Goal: Check status: Check status

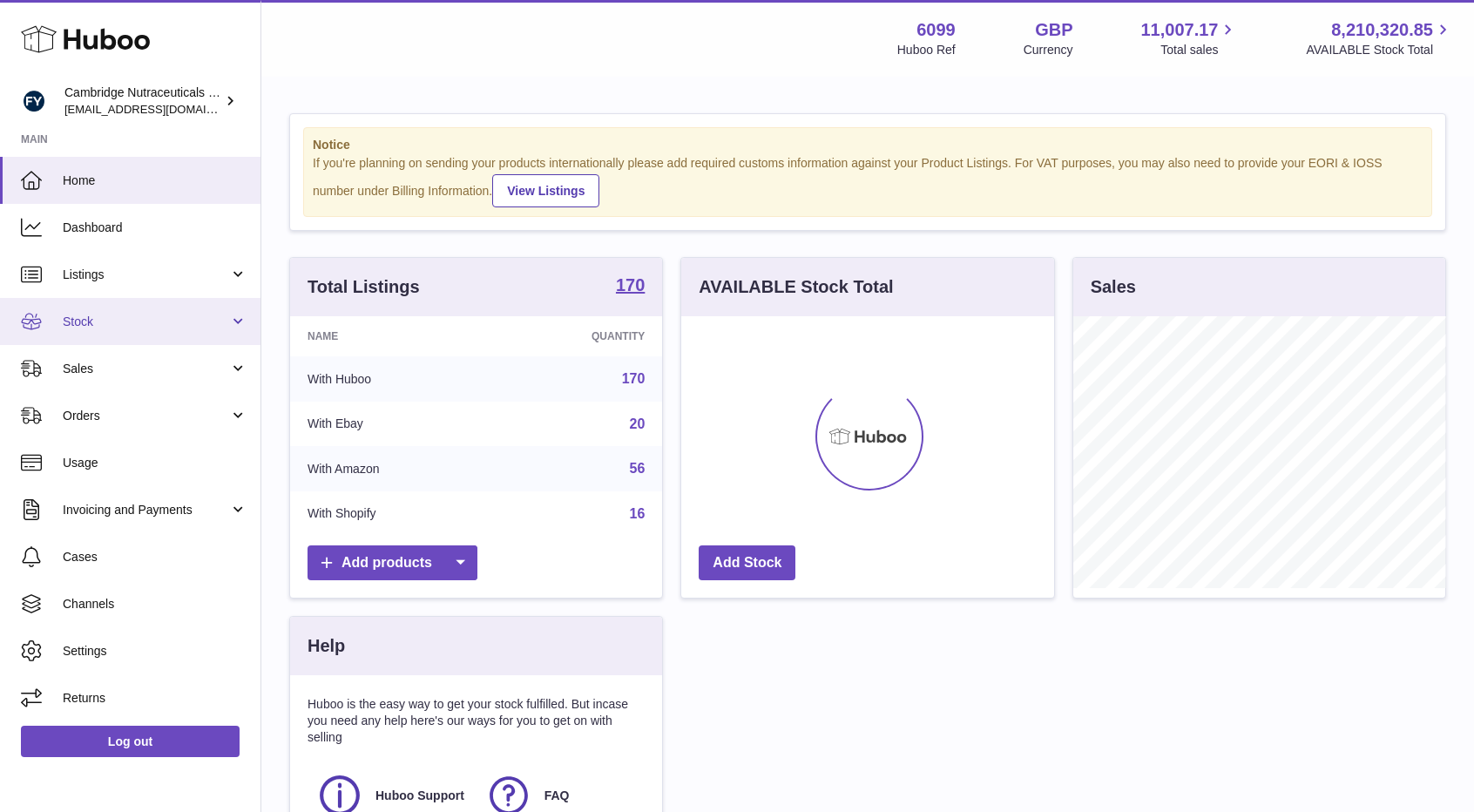
scroll to position [272, 373]
click at [97, 320] on span "Stock" at bounding box center [145, 321] width 166 height 17
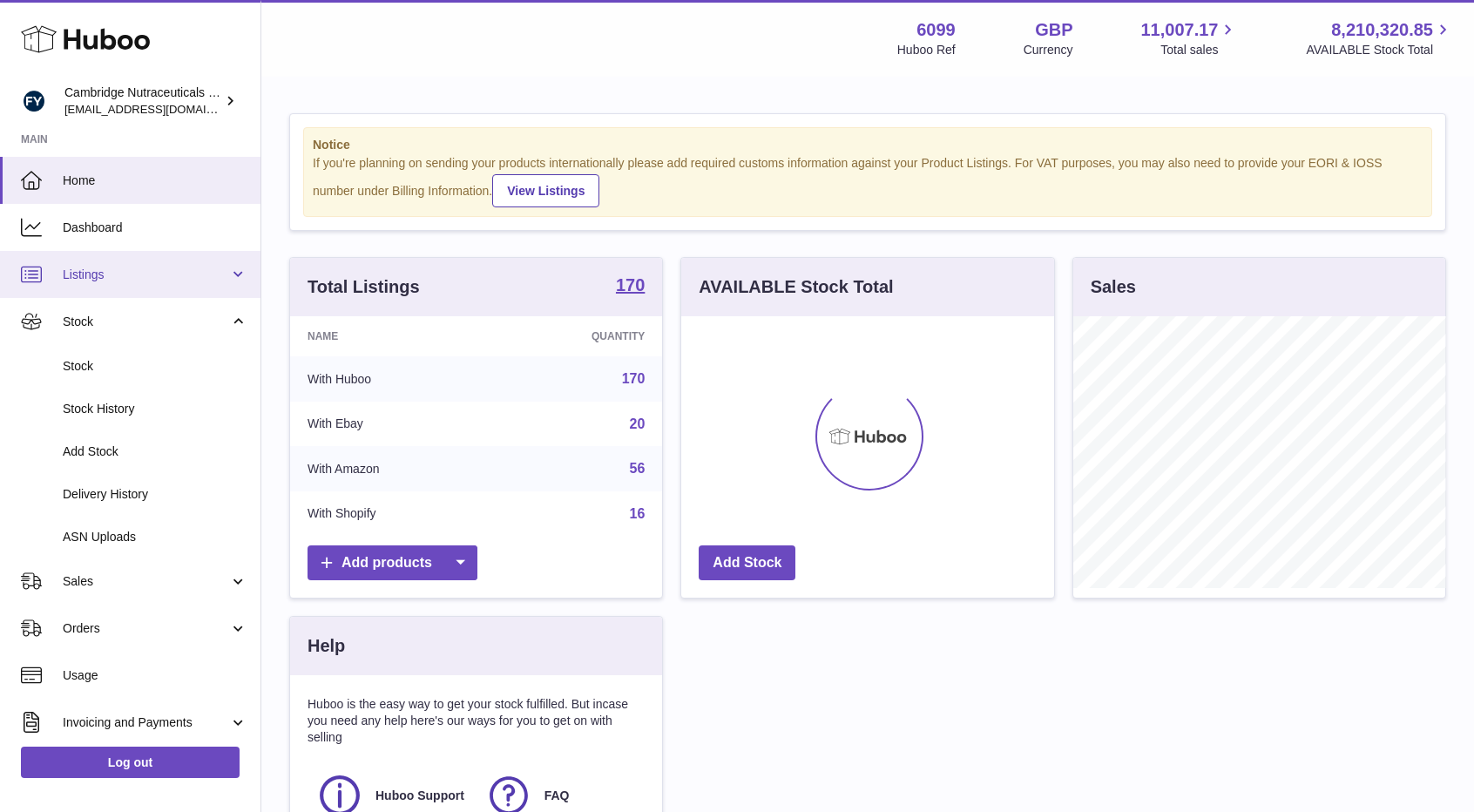
click at [122, 282] on link "Listings" at bounding box center [130, 275] width 260 height 47
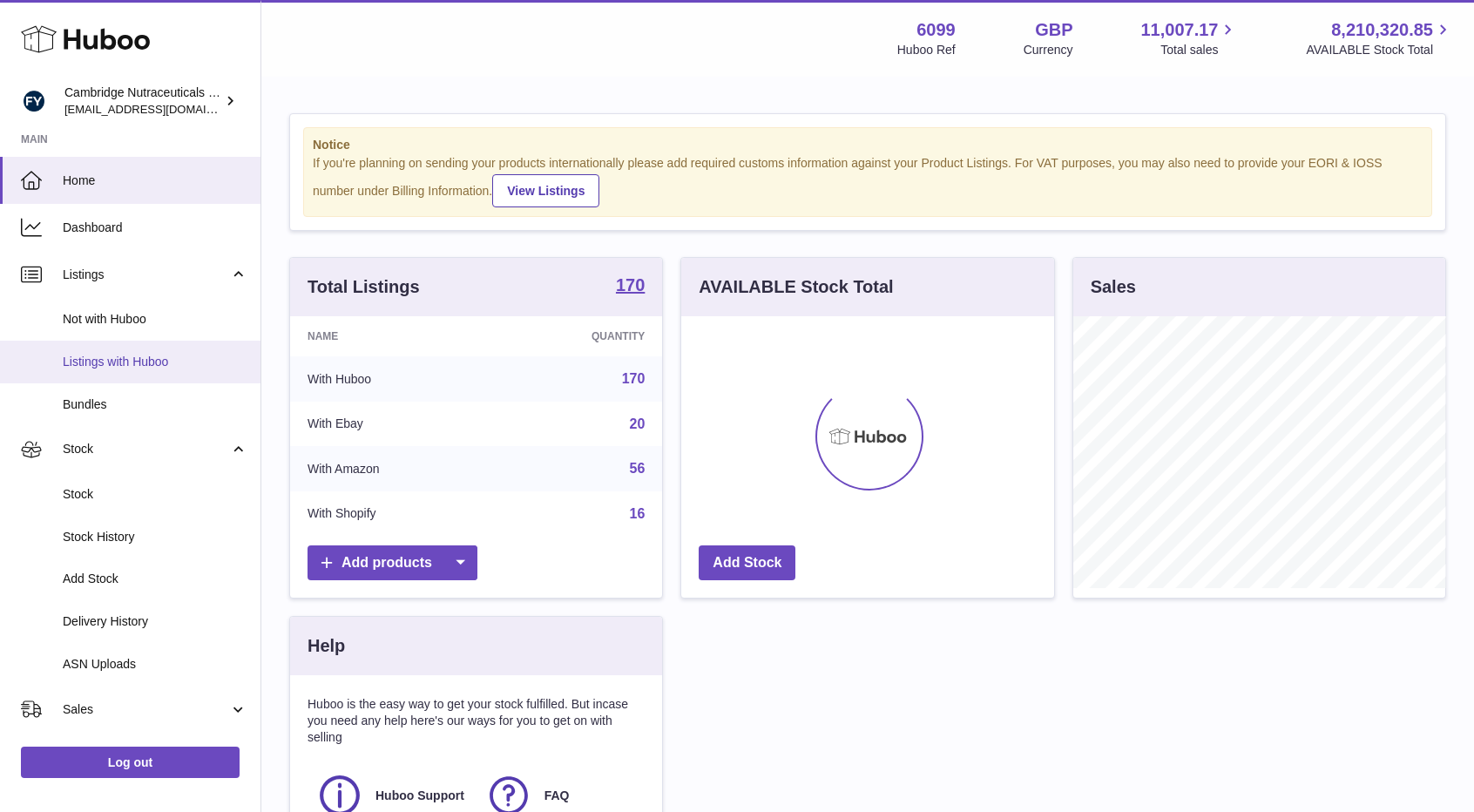
click at [131, 364] on span "Listings with Huboo" at bounding box center [155, 361] width 185 height 17
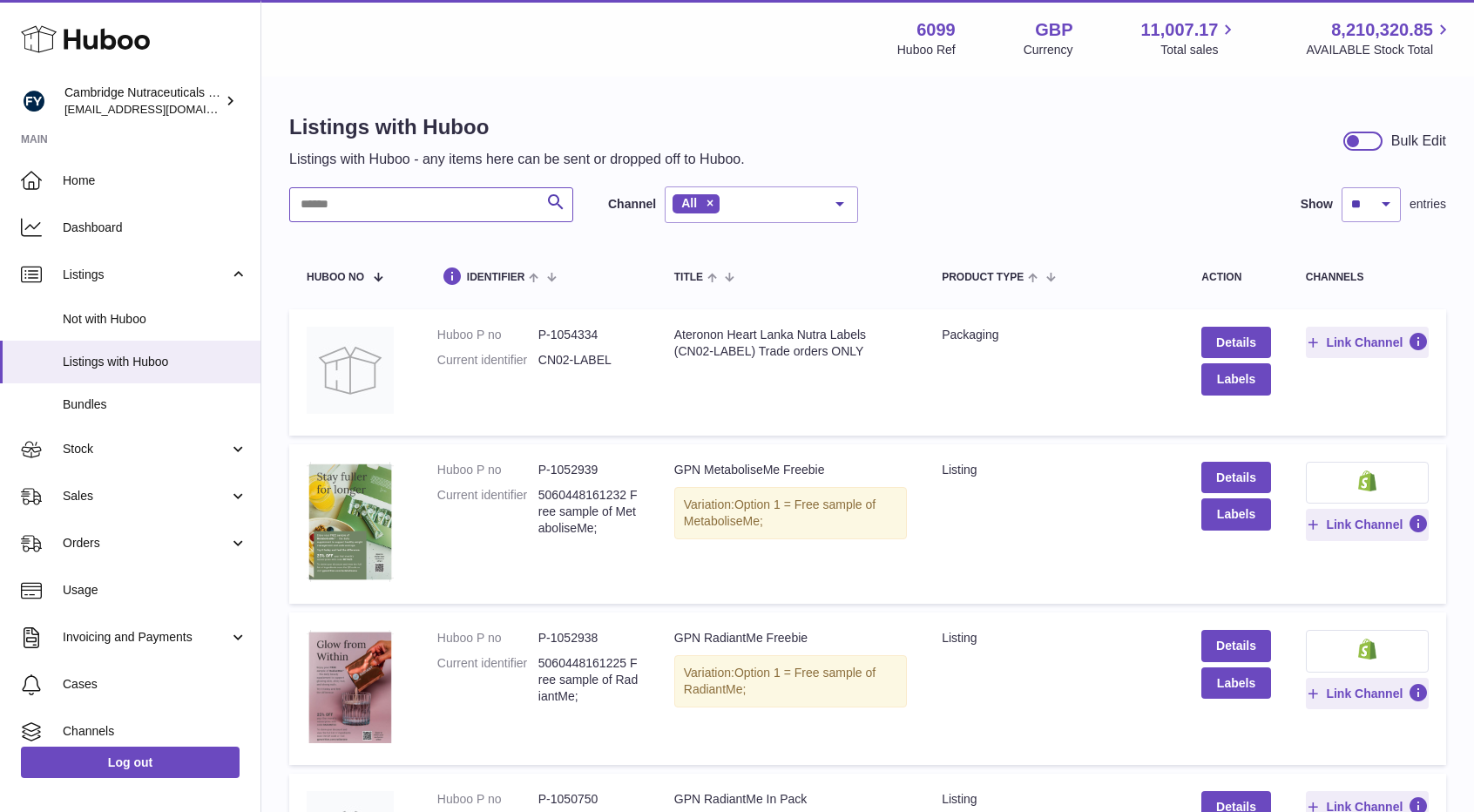
click at [380, 205] on input "text" at bounding box center [431, 204] width 284 height 34
click at [129, 460] on link "Stock" at bounding box center [130, 450] width 260 height 47
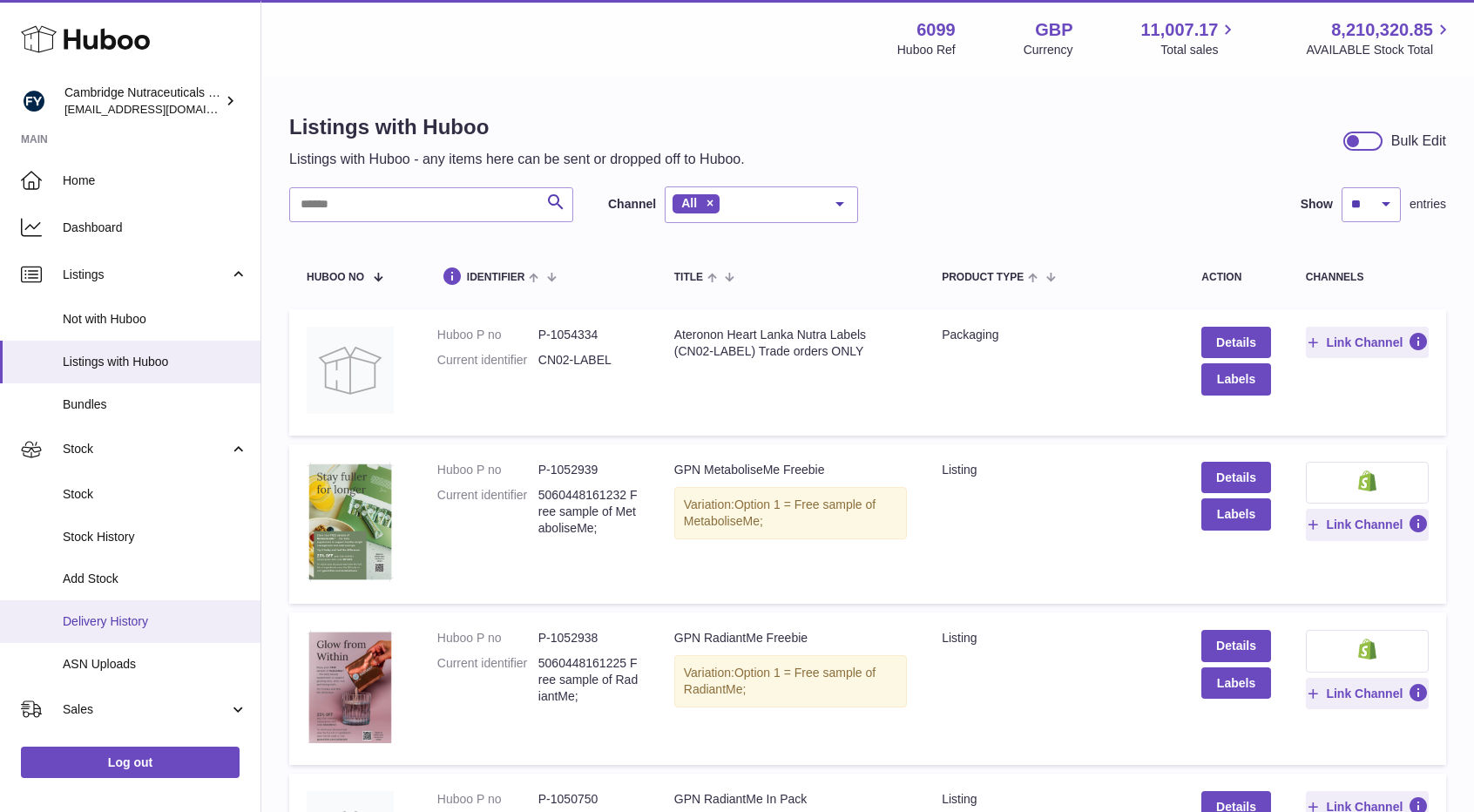
click at [101, 630] on link "Delivery History" at bounding box center [130, 621] width 260 height 42
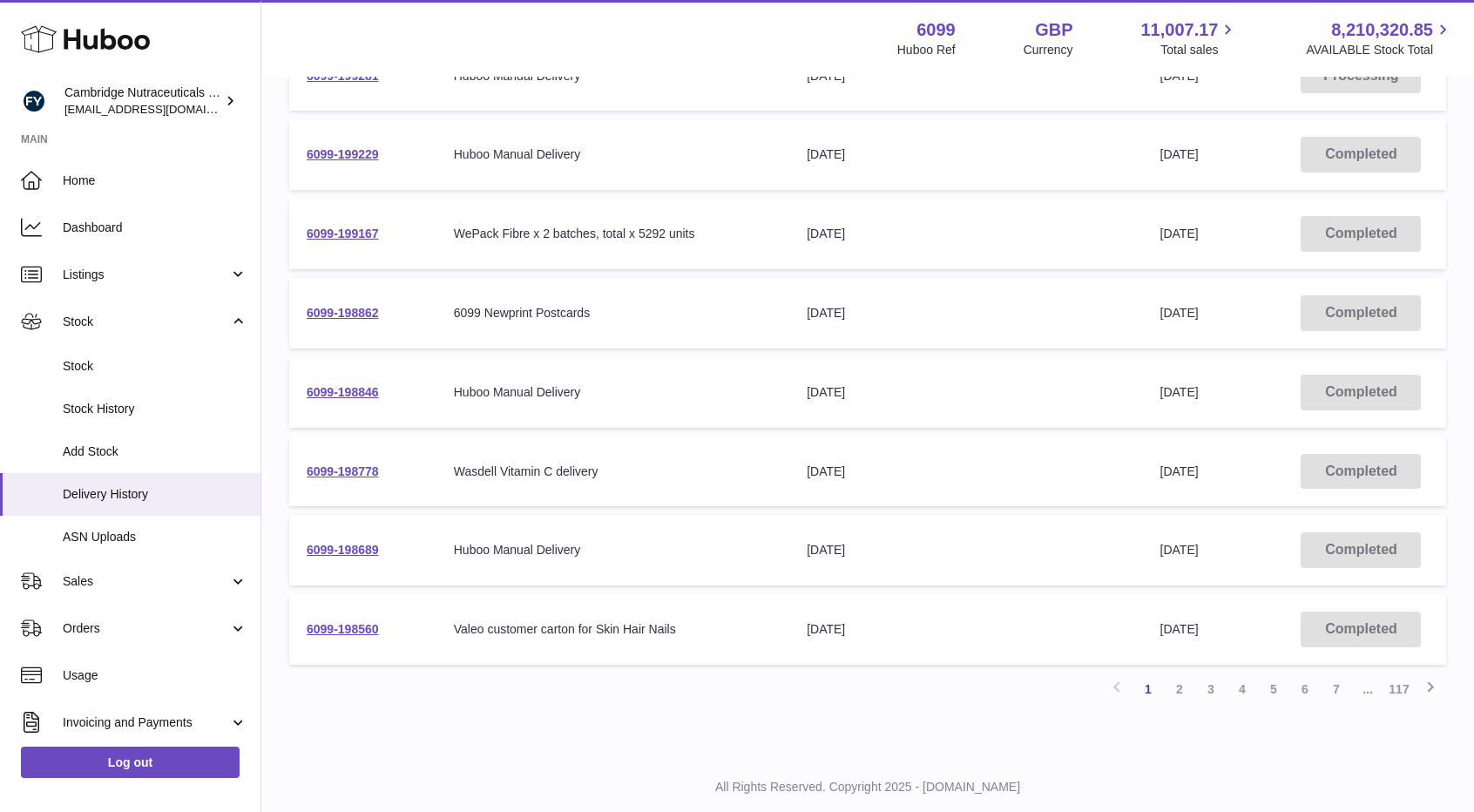
scroll to position [507, 0]
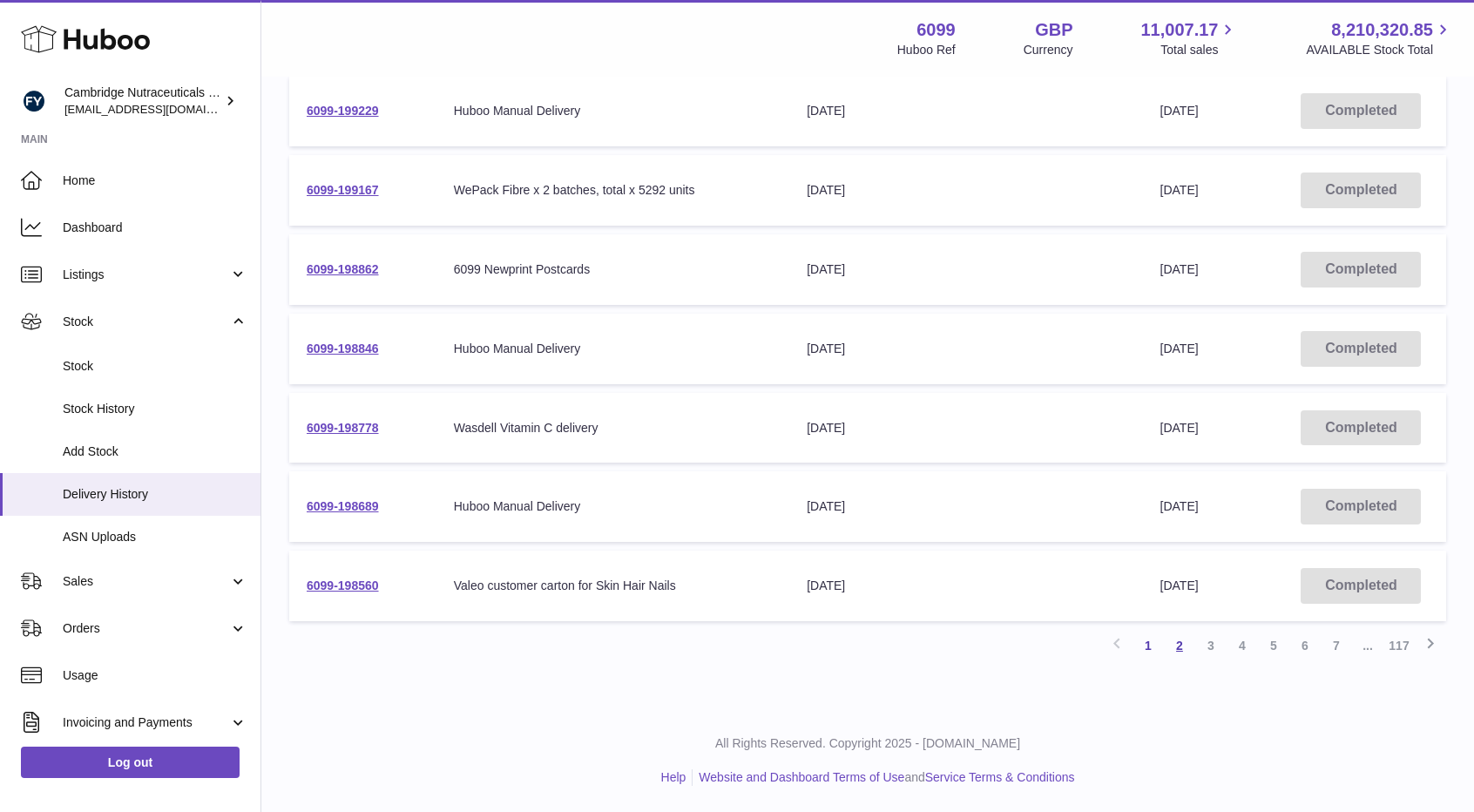
click at [1182, 654] on link "2" at bounding box center [1179, 646] width 31 height 31
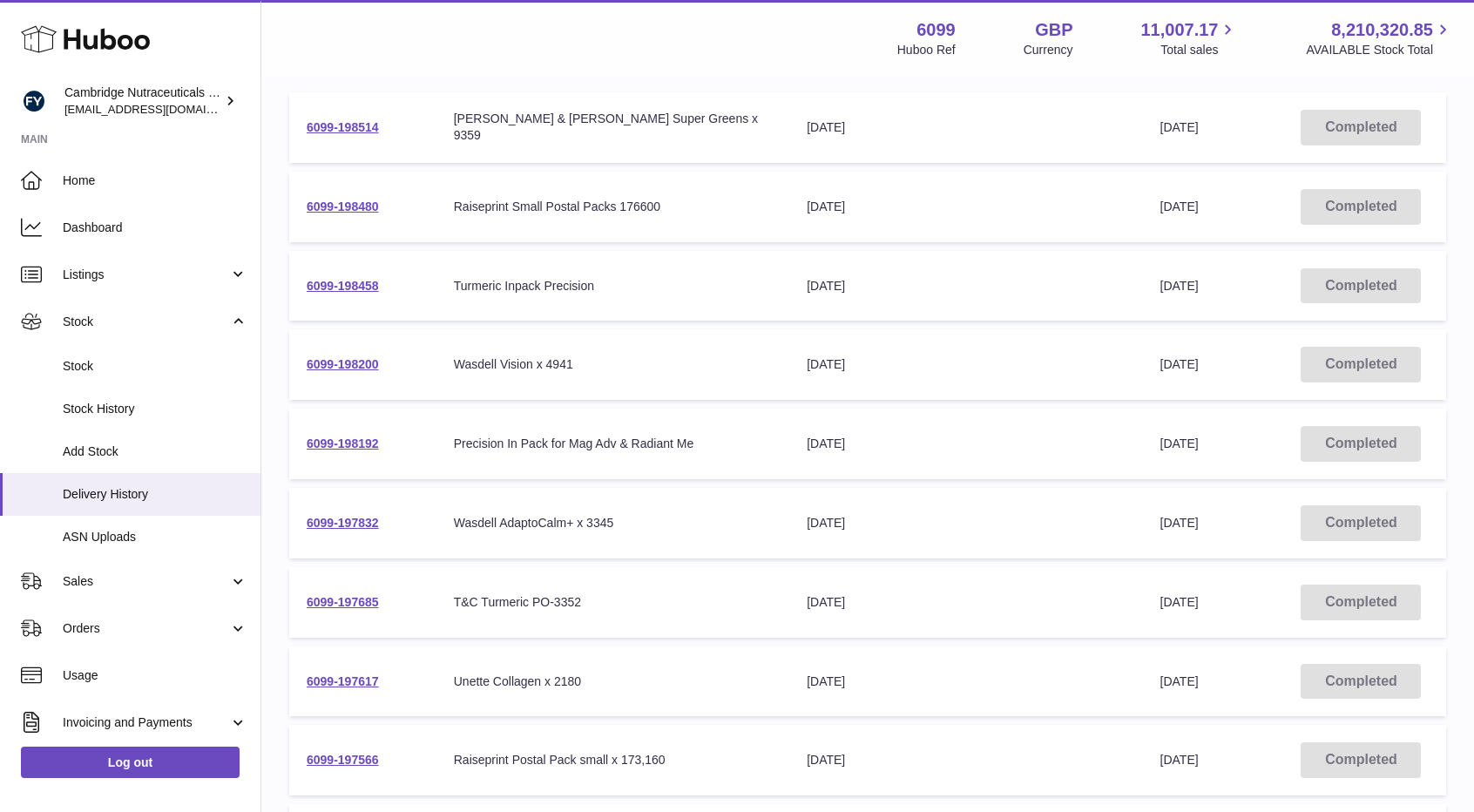
scroll to position [340, 0]
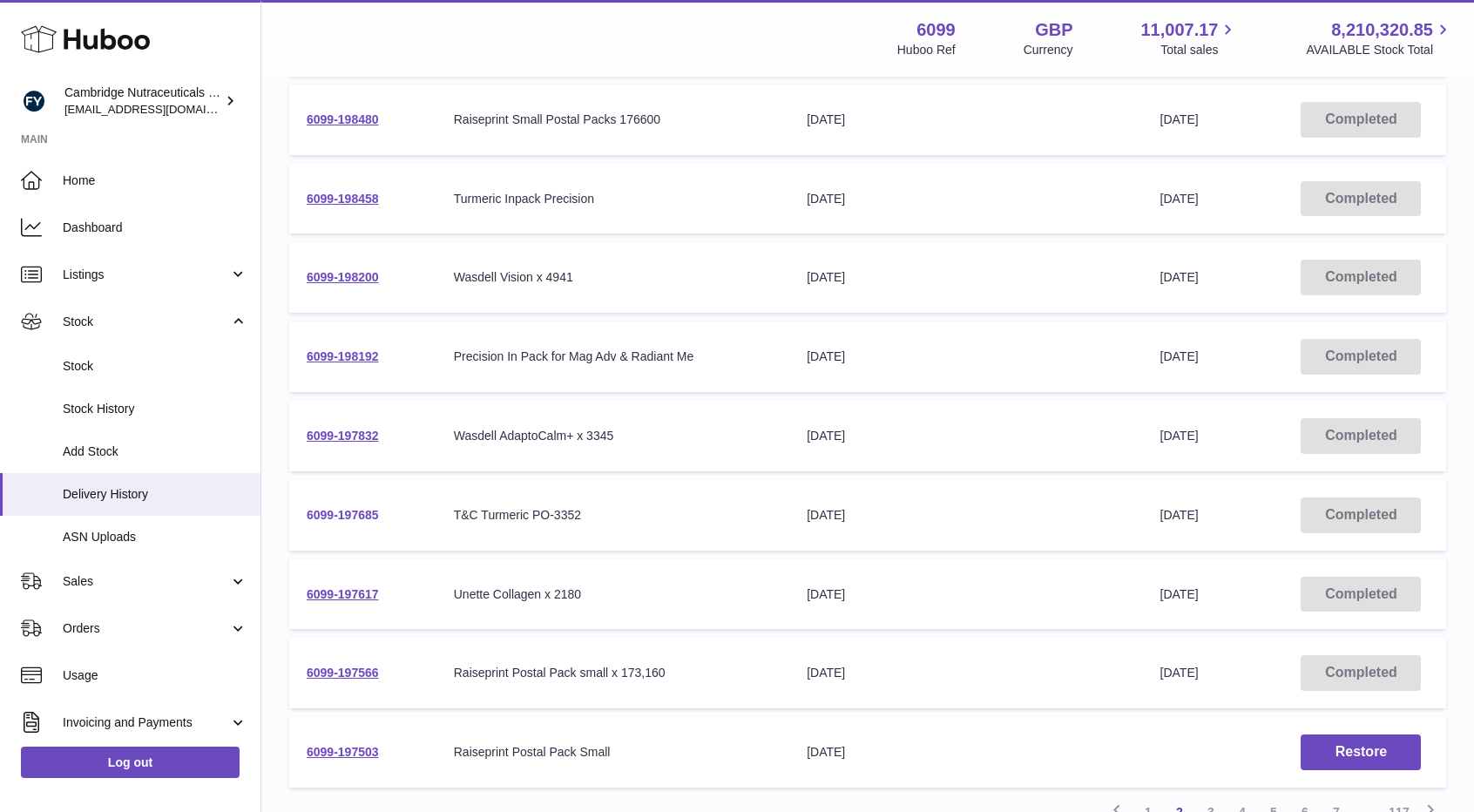
click at [342, 517] on link "6099-197685" at bounding box center [343, 514] width 73 height 14
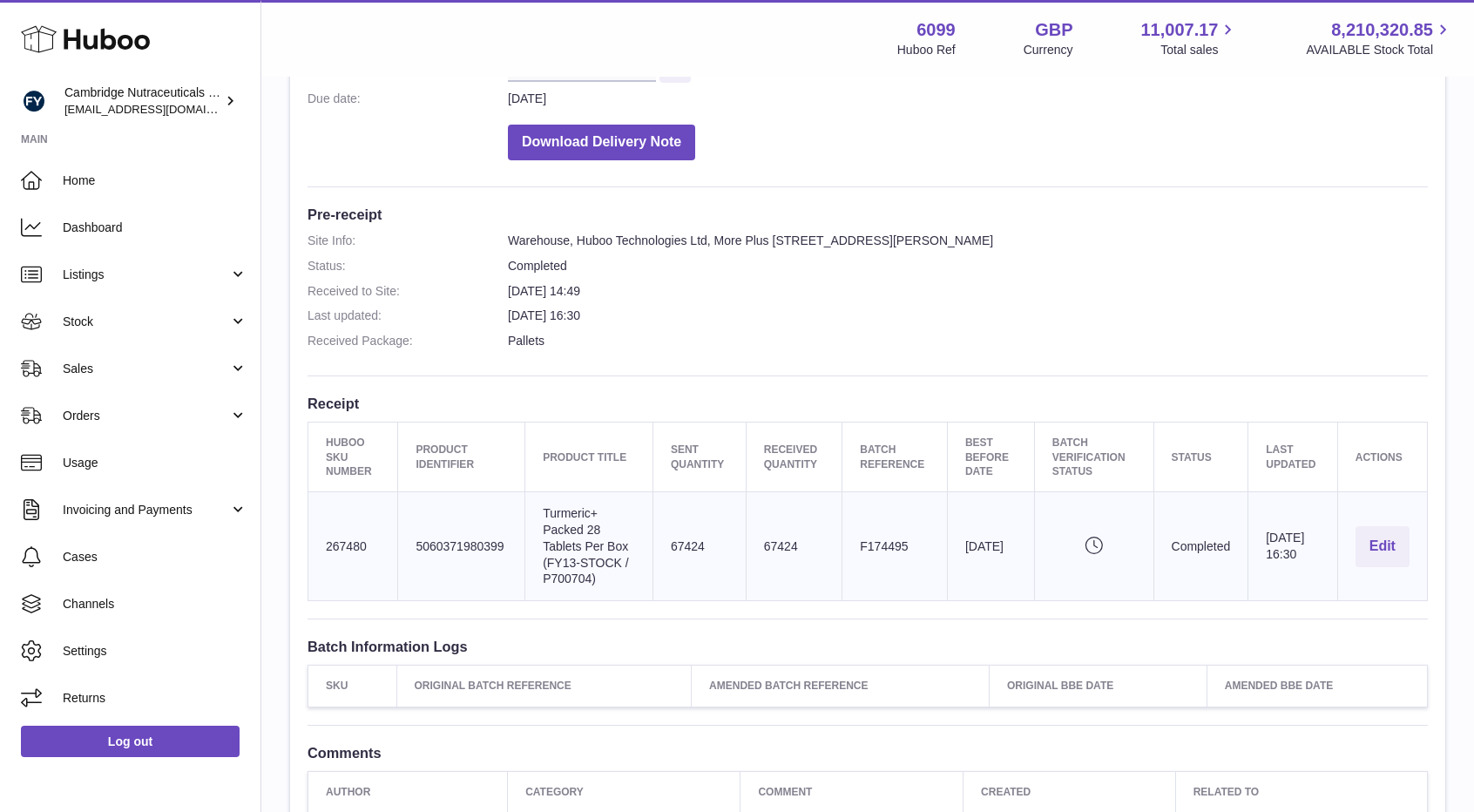
scroll to position [349, 0]
